Goal: Contribute content: Add original content to the website for others to see

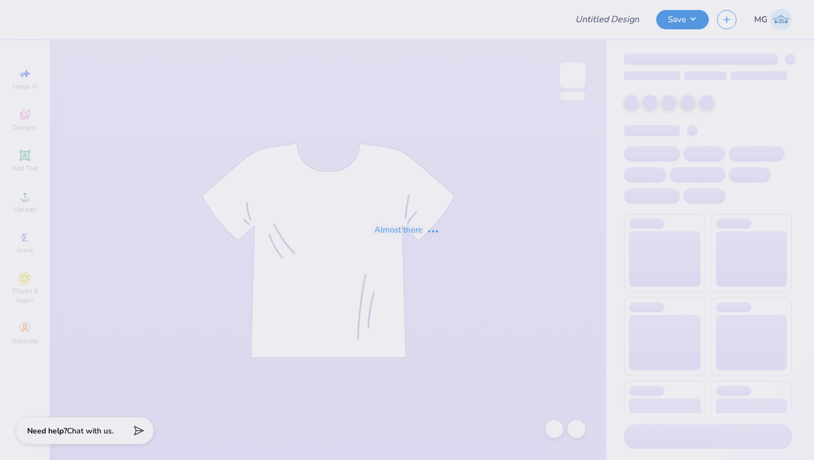
type input "Ignite Fall tank 3"
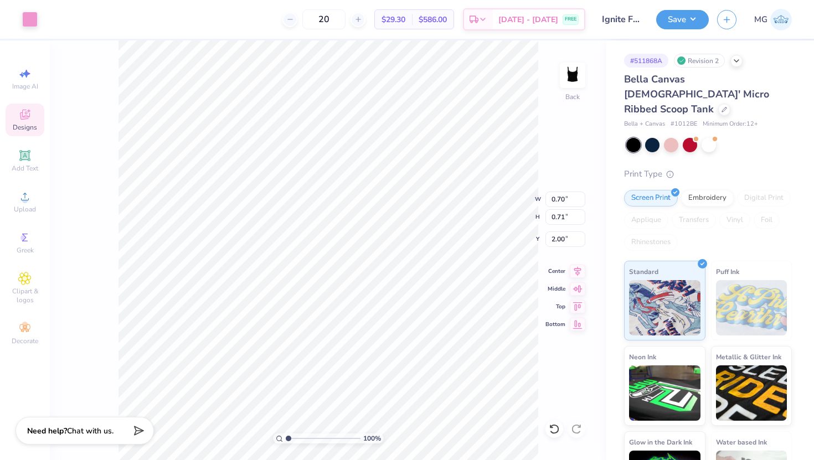
type input "3.94"
type input "0.68"
type input "3.94"
type input "0.71"
type input "0.70"
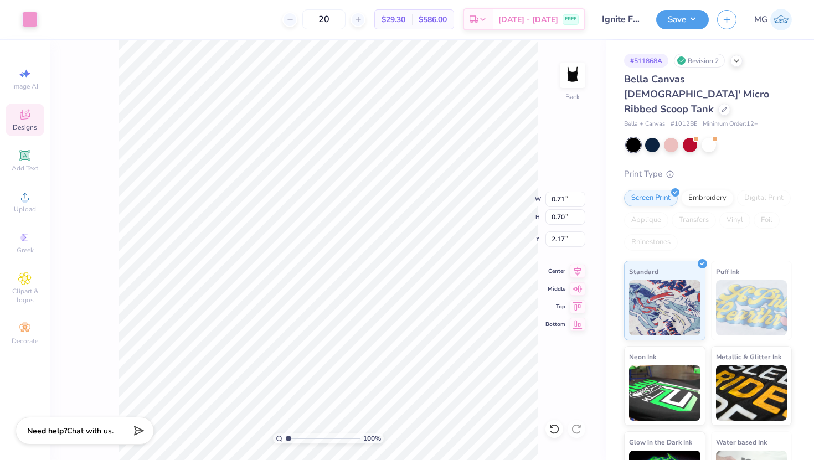
type input "3.95"
type input "0.68"
type input "0.71"
type input "3.94"
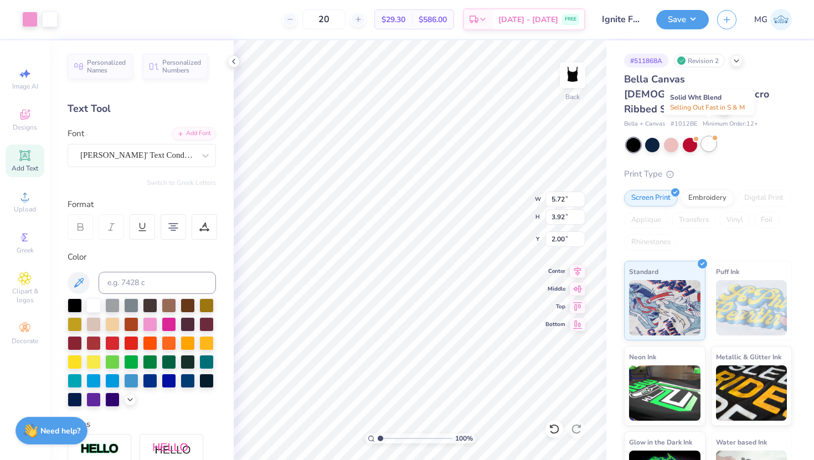
click at [710, 137] on div at bounding box center [709, 144] width 14 height 14
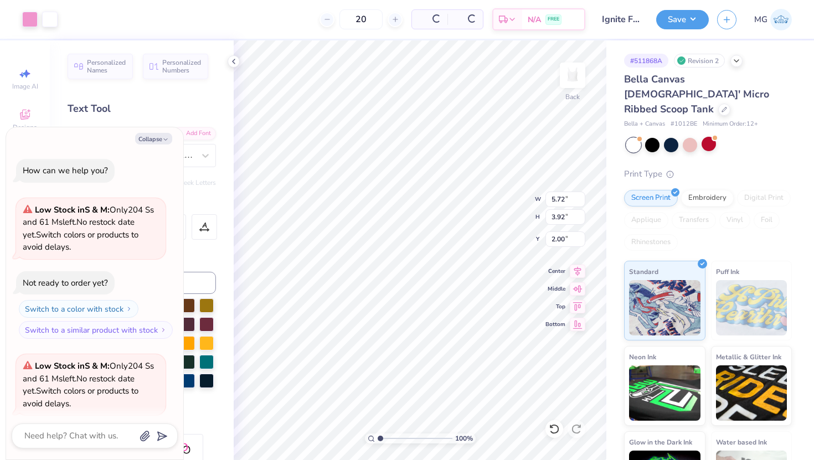
scroll to position [86, 0]
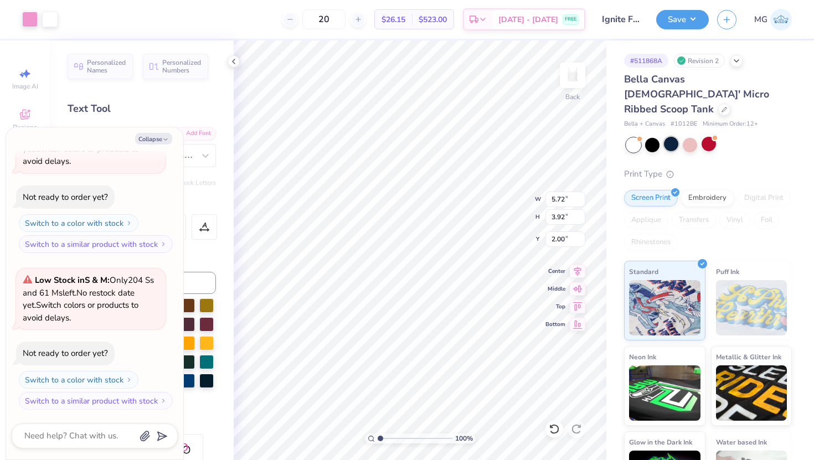
click at [675, 137] on div at bounding box center [671, 144] width 14 height 14
click at [32, 18] on div at bounding box center [30, 19] width 16 height 16
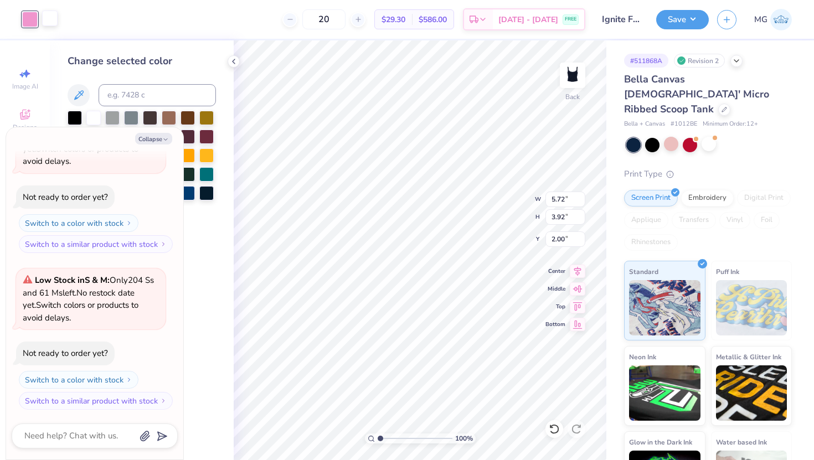
click at [48, 17] on div at bounding box center [50, 19] width 16 height 16
click at [33, 17] on div at bounding box center [30, 19] width 16 height 16
click at [55, 19] on div at bounding box center [50, 19] width 16 height 16
click at [164, 137] on icon "button" at bounding box center [165, 139] width 7 height 7
type textarea "x"
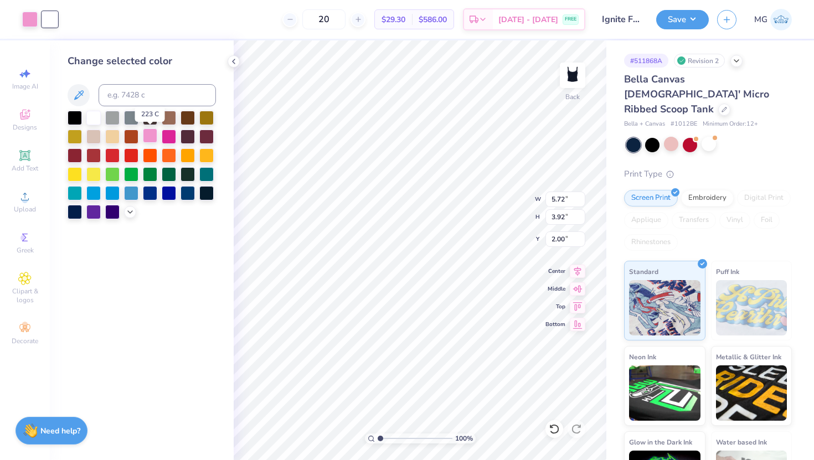
click at [153, 135] on div at bounding box center [150, 135] width 14 height 14
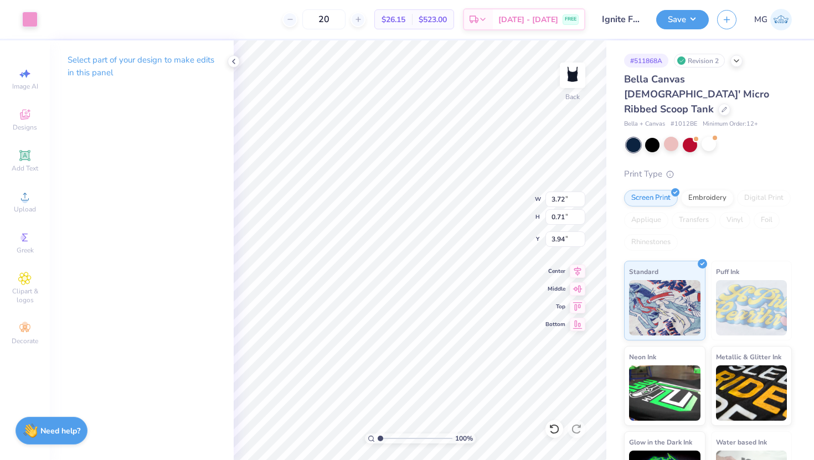
type input "4.15"
click at [678, 19] on button "Save" at bounding box center [682, 17] width 53 height 19
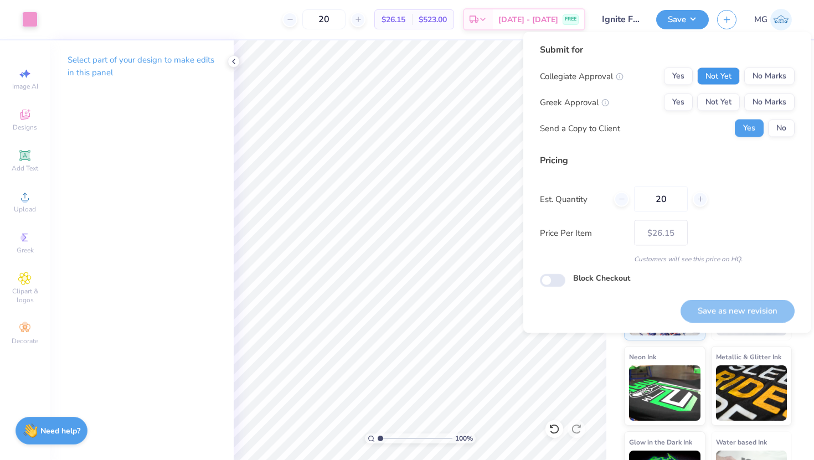
click at [719, 78] on button "Not Yet" at bounding box center [718, 77] width 43 height 18
click at [719, 102] on button "Not Yet" at bounding box center [718, 103] width 43 height 18
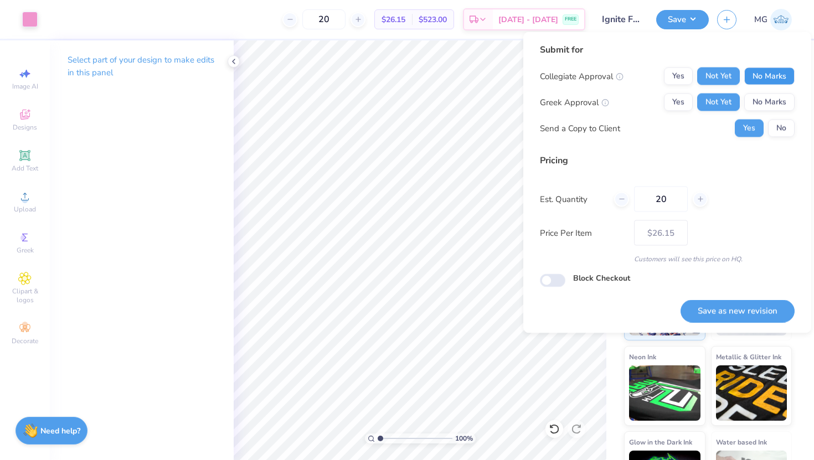
click at [765, 82] on button "No Marks" at bounding box center [769, 77] width 50 height 18
click at [770, 98] on button "No Marks" at bounding box center [769, 103] width 50 height 18
click at [783, 126] on button "No" at bounding box center [781, 129] width 27 height 18
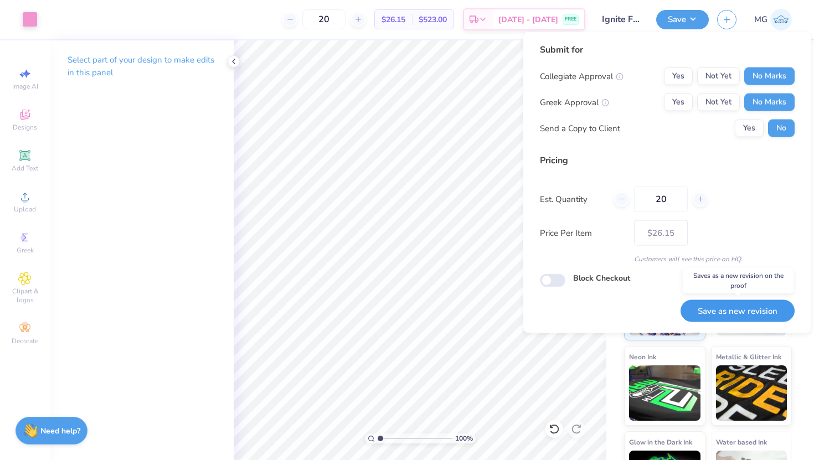
click at [750, 311] on button "Save as new revision" at bounding box center [737, 311] width 114 height 23
type input "$26.15"
